Goal: Task Accomplishment & Management: Manage account settings

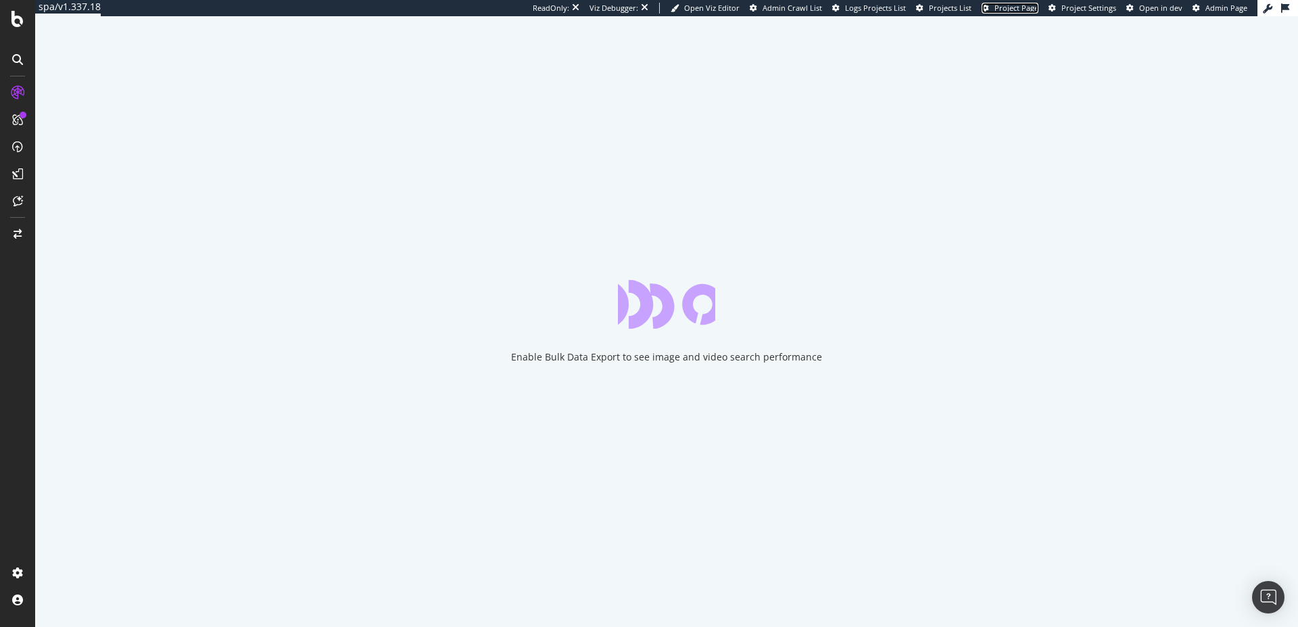
click at [1019, 8] on span "Project Page" at bounding box center [1016, 8] width 44 height 10
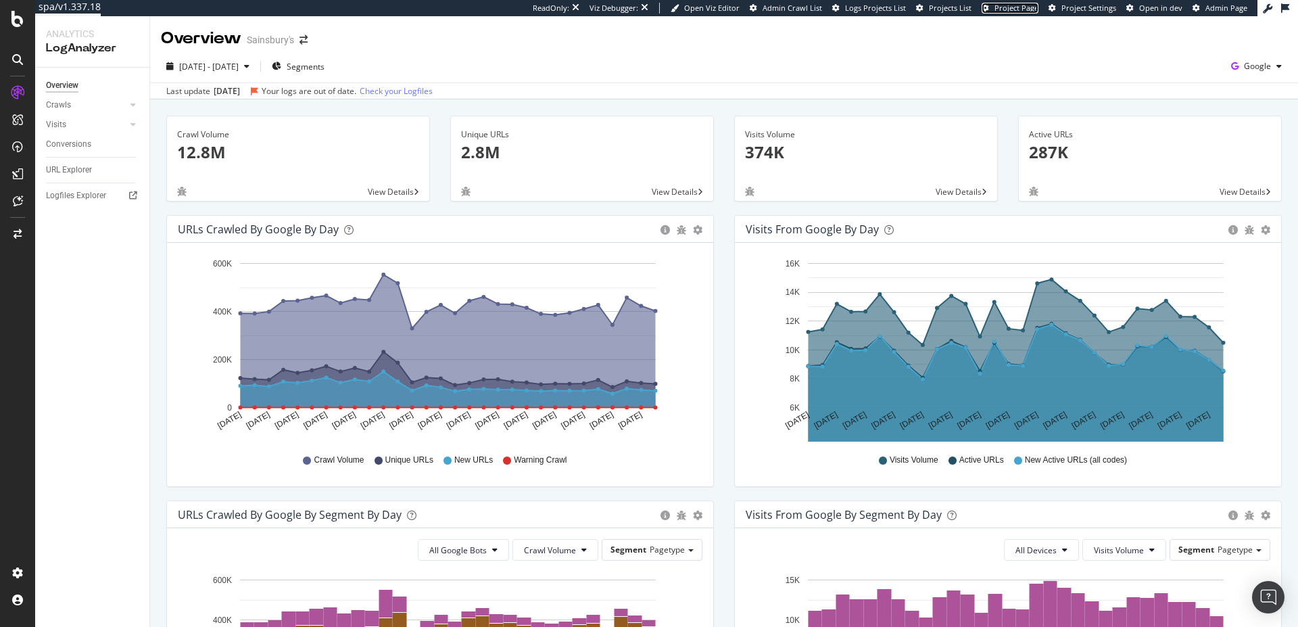
click at [1023, 10] on span "Project Page" at bounding box center [1016, 8] width 44 height 10
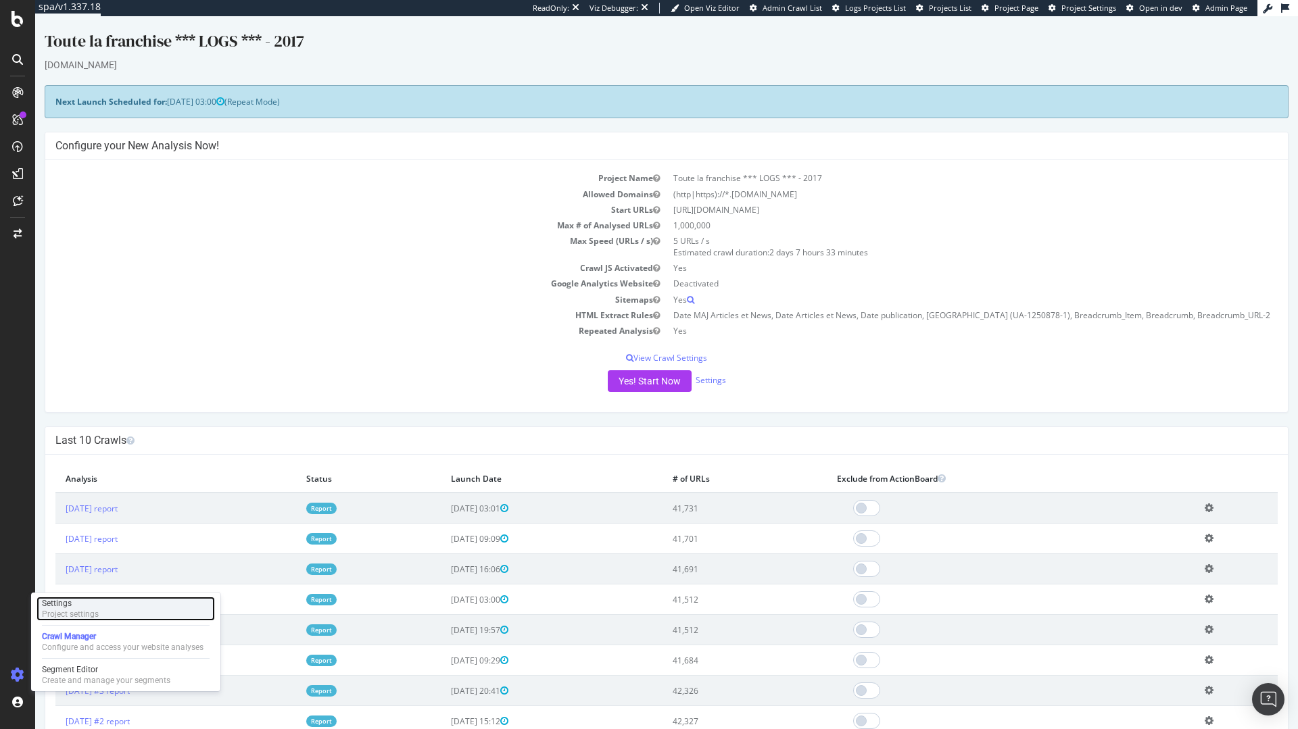
click at [98, 604] on div "Settings Project settings" at bounding box center [125, 609] width 178 height 24
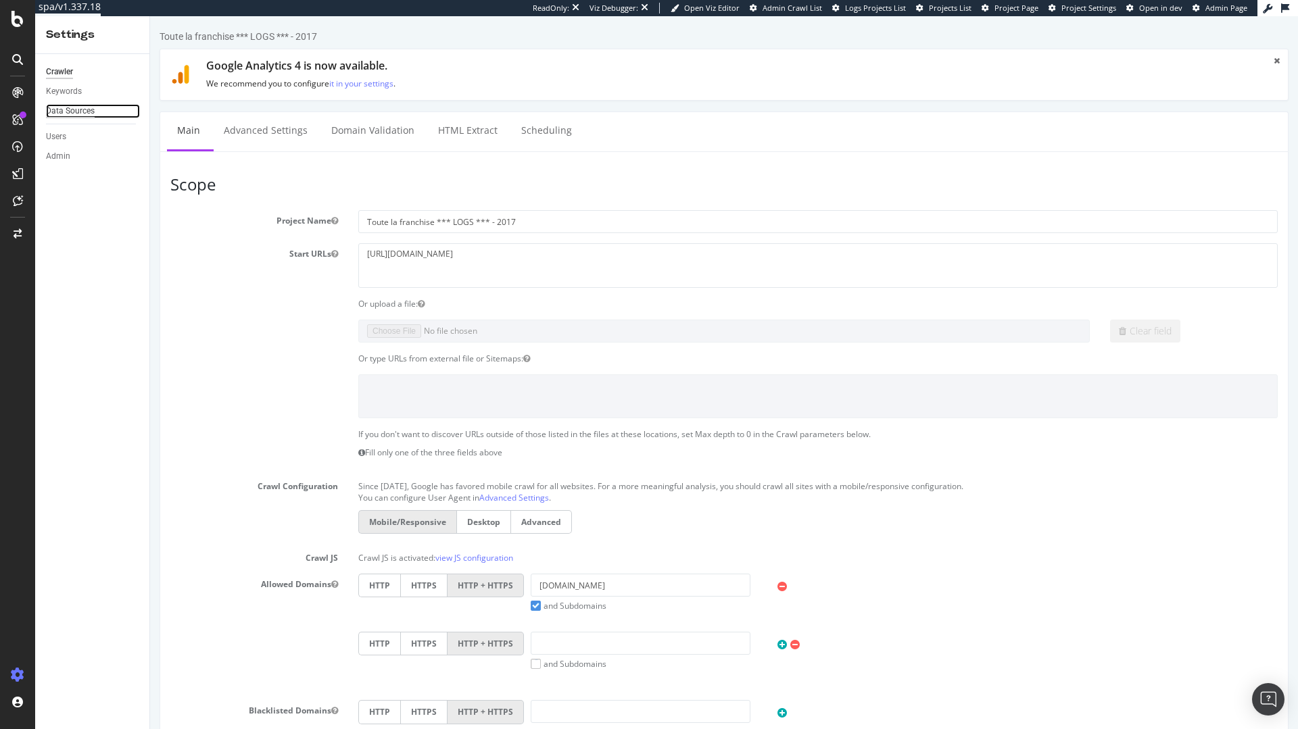
click at [76, 109] on div "Data Sources" at bounding box center [70, 111] width 49 height 14
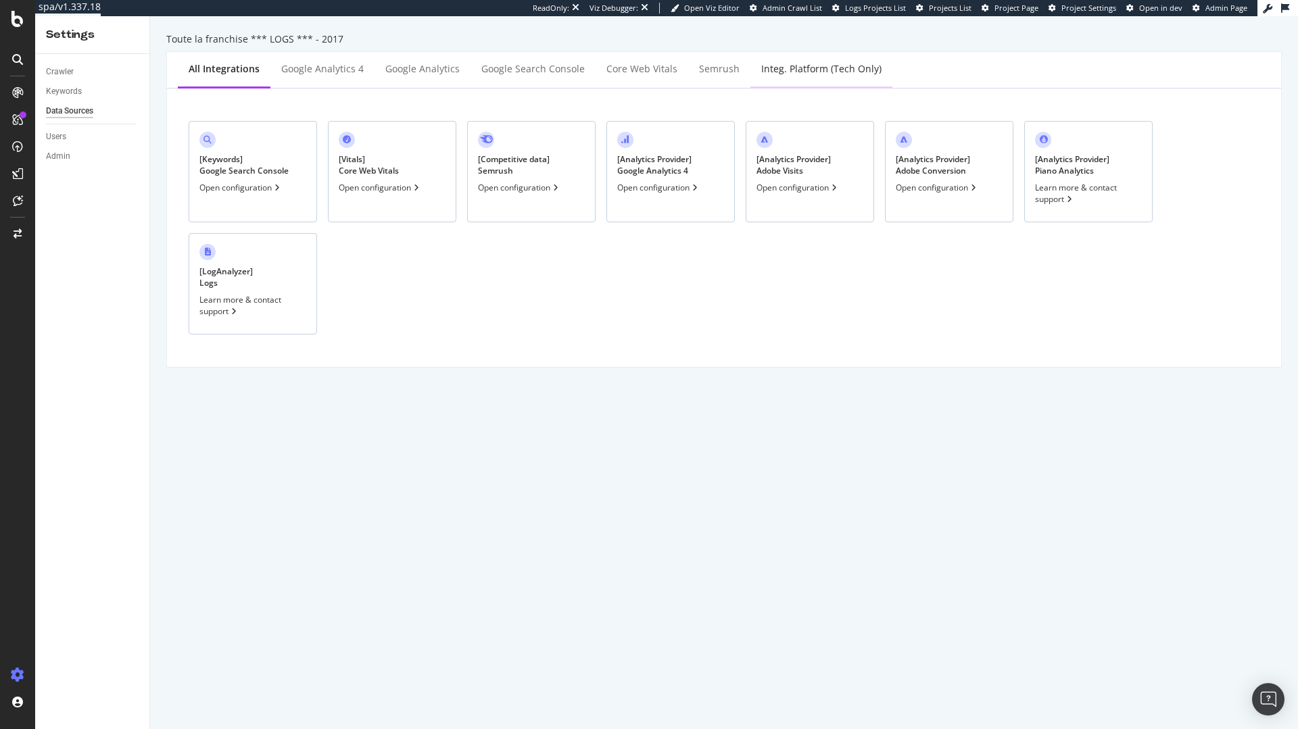
click at [801, 70] on div "Integ. Platform (tech only)" at bounding box center [821, 69] width 120 height 14
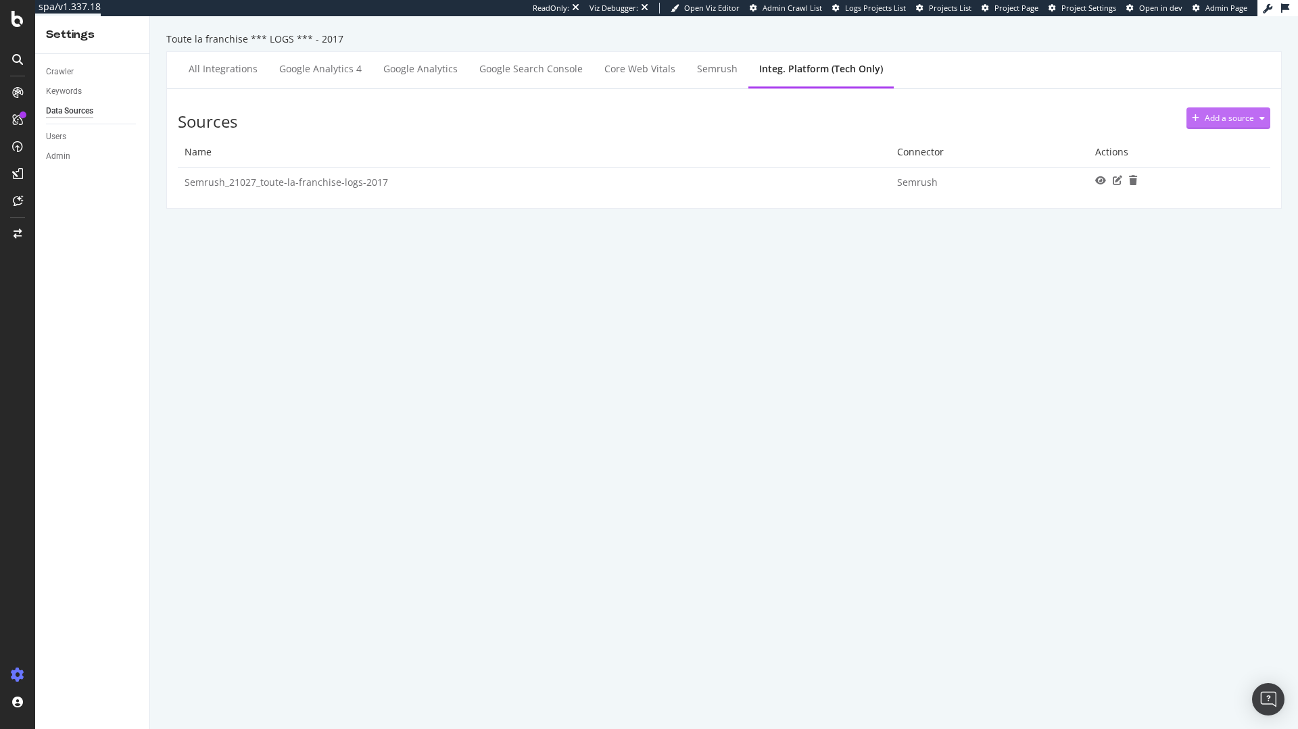
click at [1233, 122] on div "Add a source" at bounding box center [1228, 118] width 49 height 8
click at [1051, 50] on div "Toute la franchise *** LOGS *** - 2017 All integrations Google Analytics 4 Goog…" at bounding box center [724, 372] width 1148 height 713
click at [204, 64] on div "All integrations" at bounding box center [223, 69] width 69 height 14
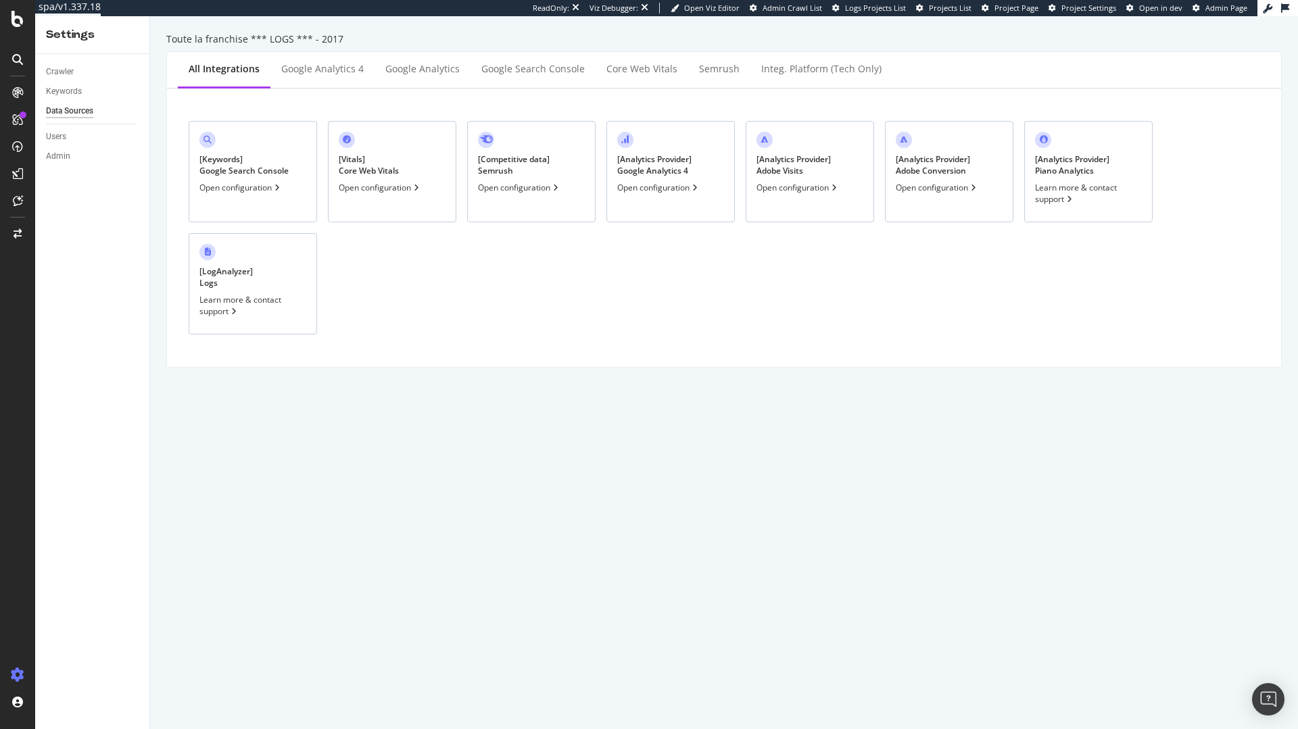
click at [1065, 176] on div "[ Analytics Provider ] Piano Analytics Learn more & contact support" at bounding box center [1088, 171] width 128 height 101
click at [1029, 9] on span "Project Page" at bounding box center [1016, 8] width 44 height 10
click at [1077, 11] on span "Project Settings" at bounding box center [1088, 8] width 55 height 10
